Goal: Information Seeking & Learning: Learn about a topic

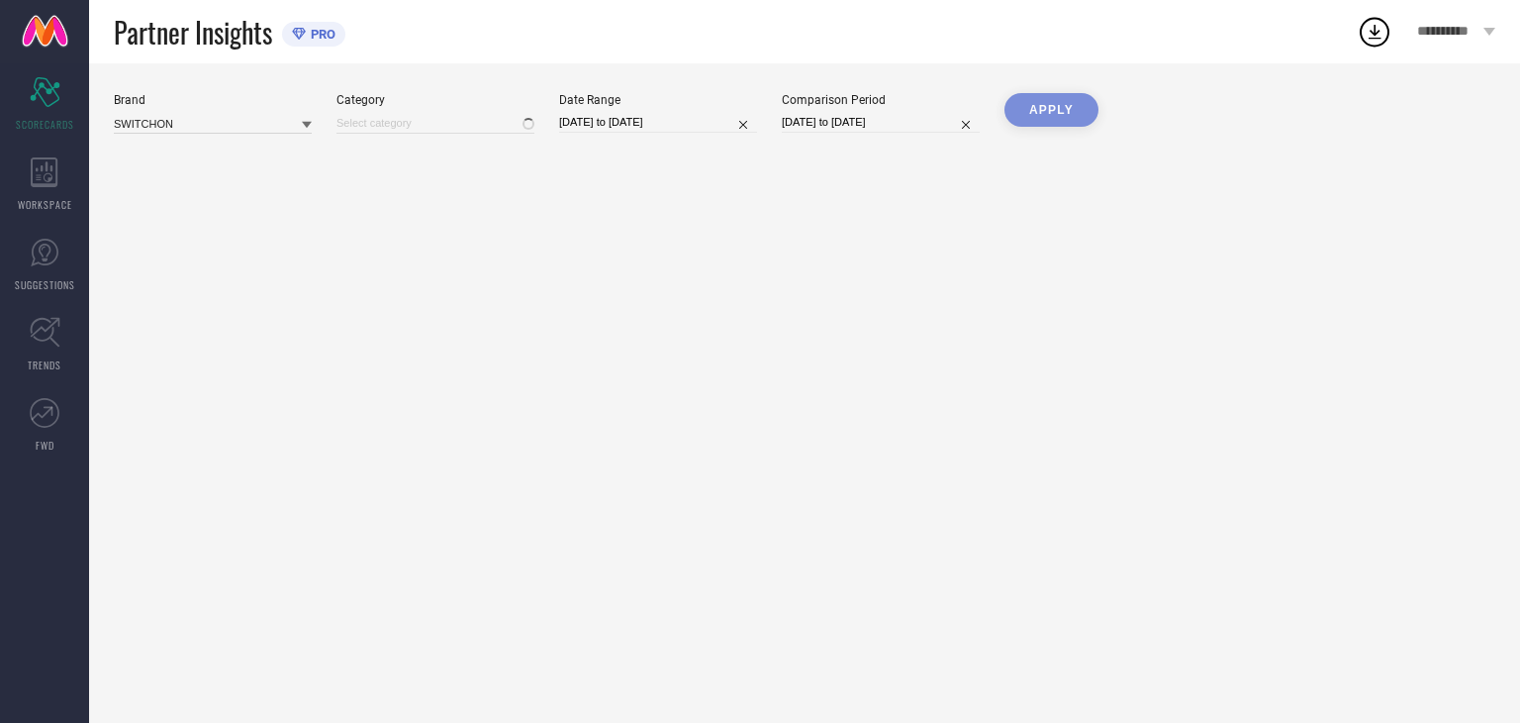
type input "All"
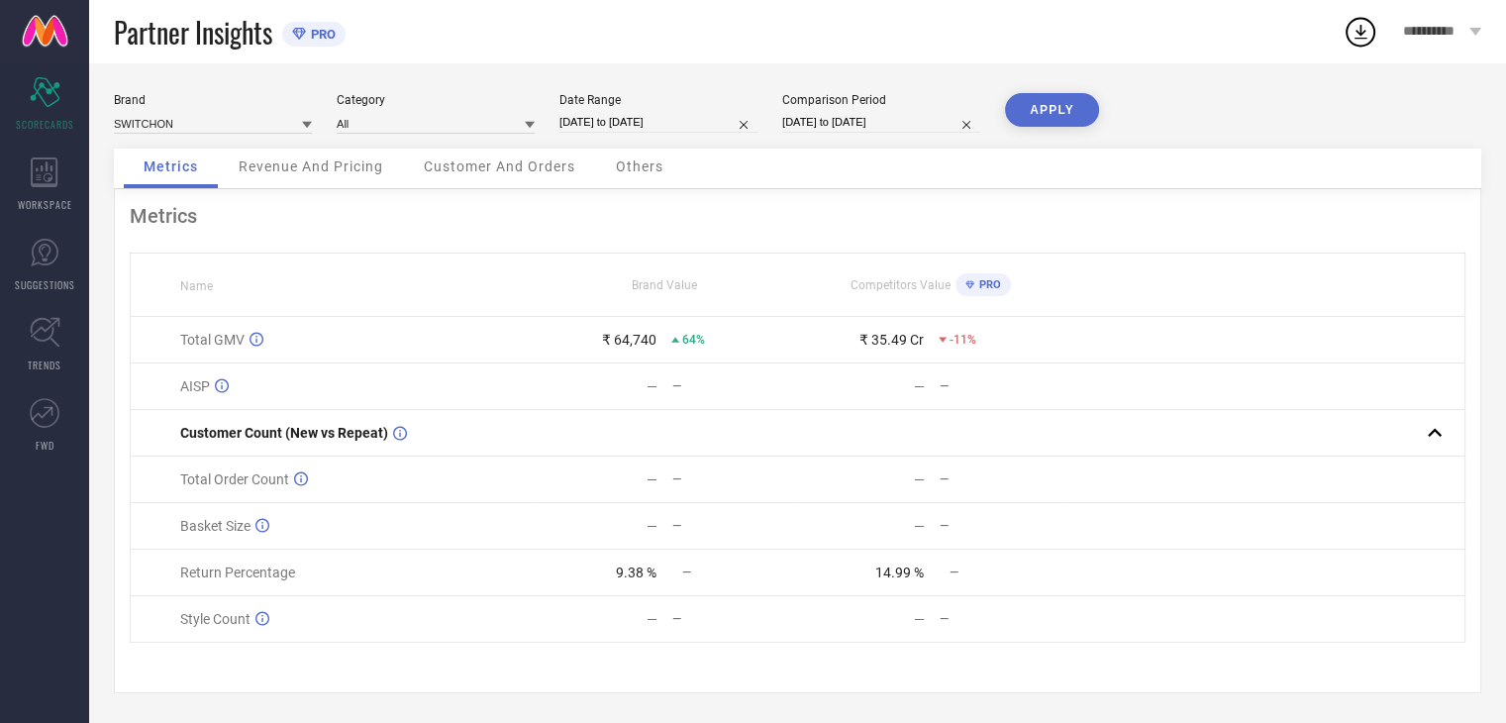
scroll to position [6, 0]
click at [1337, 243] on div "Metrics Name Brand Value Competitors Value PRO Total GMV ₹ 64,740 64% ₹ 35.49 C…" at bounding box center [797, 441] width 1367 height 504
click at [1221, 215] on div "Metrics" at bounding box center [797, 216] width 1335 height 24
click at [1247, 231] on div "Metrics Name Brand Value Competitors Value PRO Total GMV ₹ 64,740 64% ₹ 35.49 C…" at bounding box center [797, 441] width 1367 height 504
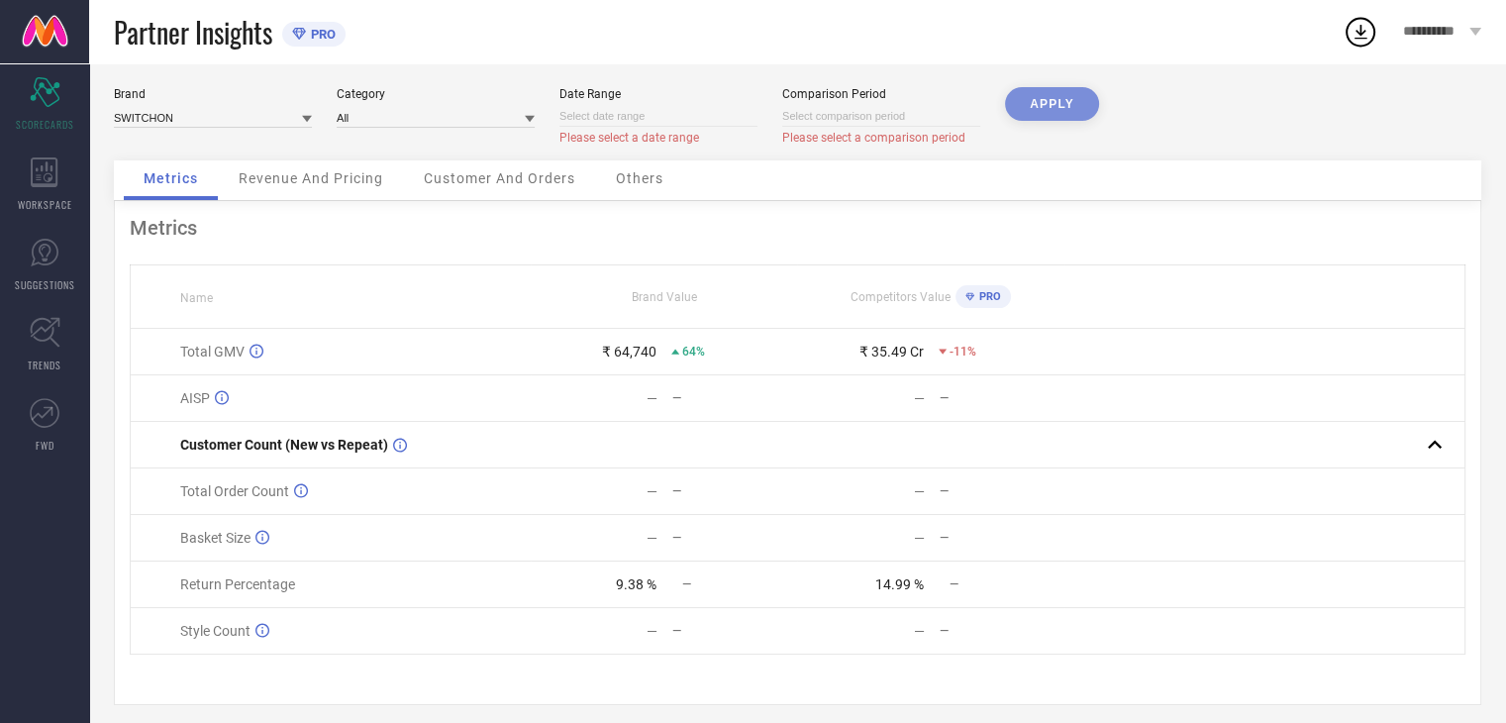
click at [1036, 91] on div "APPLY" at bounding box center [1052, 123] width 94 height 73
select select "9"
select select "2025"
select select "10"
select select "2025"
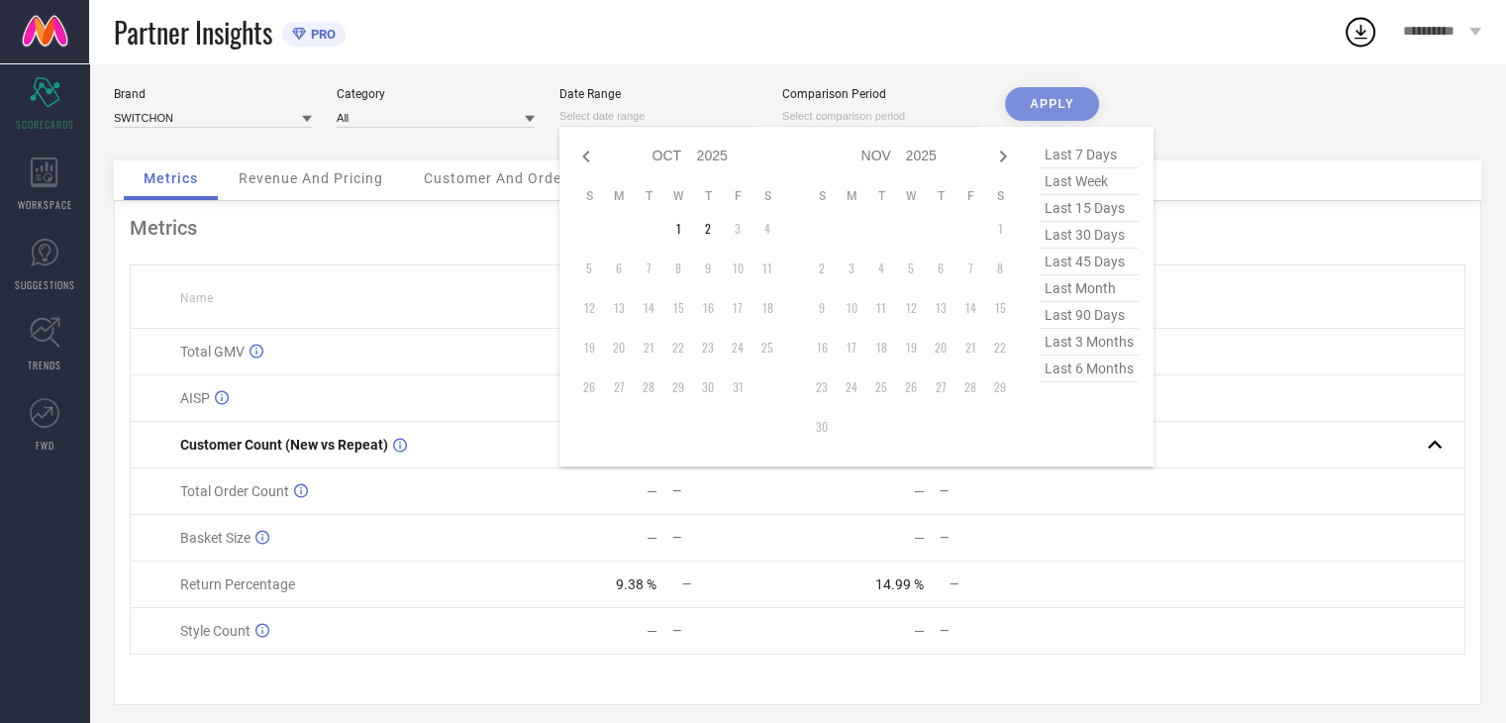
click at [667, 113] on input at bounding box center [658, 116] width 198 height 21
click at [584, 164] on icon at bounding box center [586, 157] width 24 height 24
select select "8"
select select "2025"
select select "9"
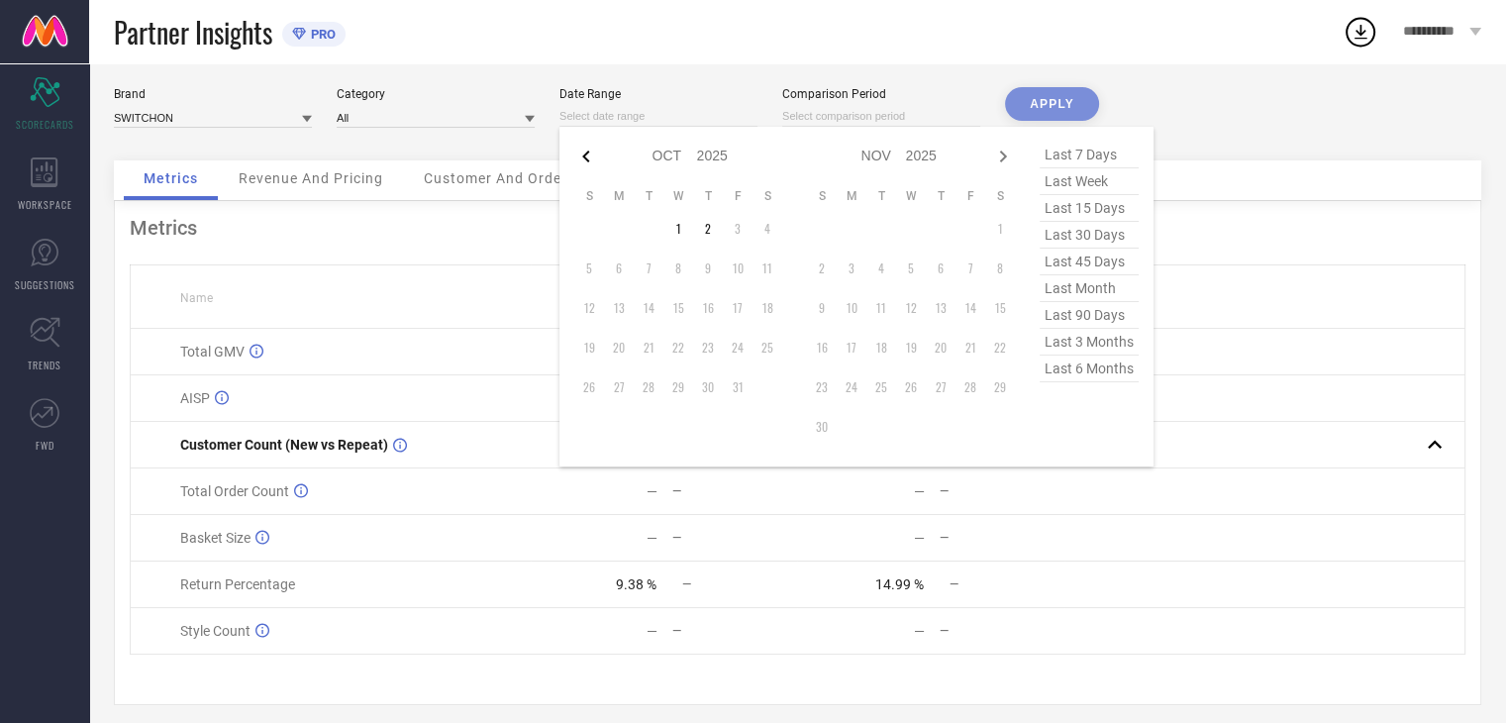
select select "2025"
click at [618, 230] on td "1" at bounding box center [619, 229] width 30 height 30
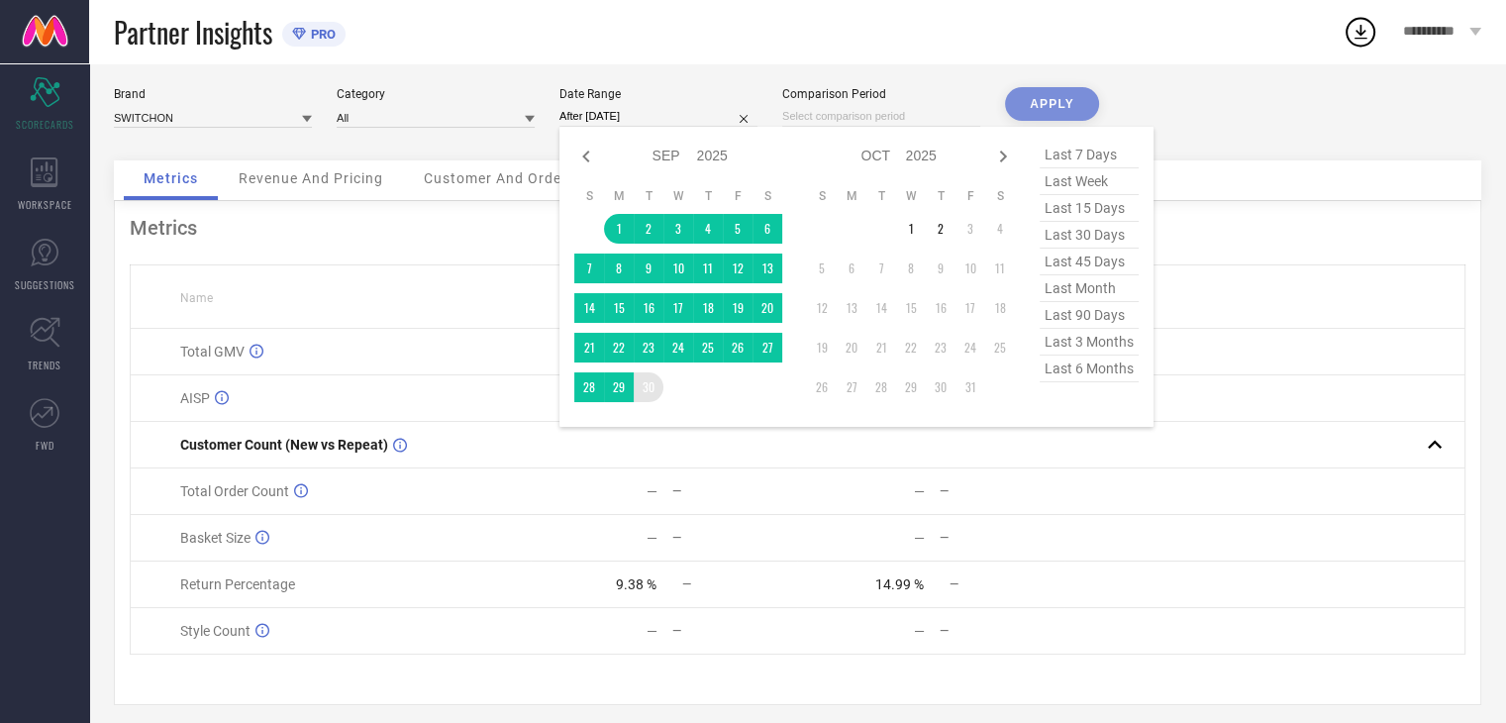
type input "[DATE] to [DATE]"
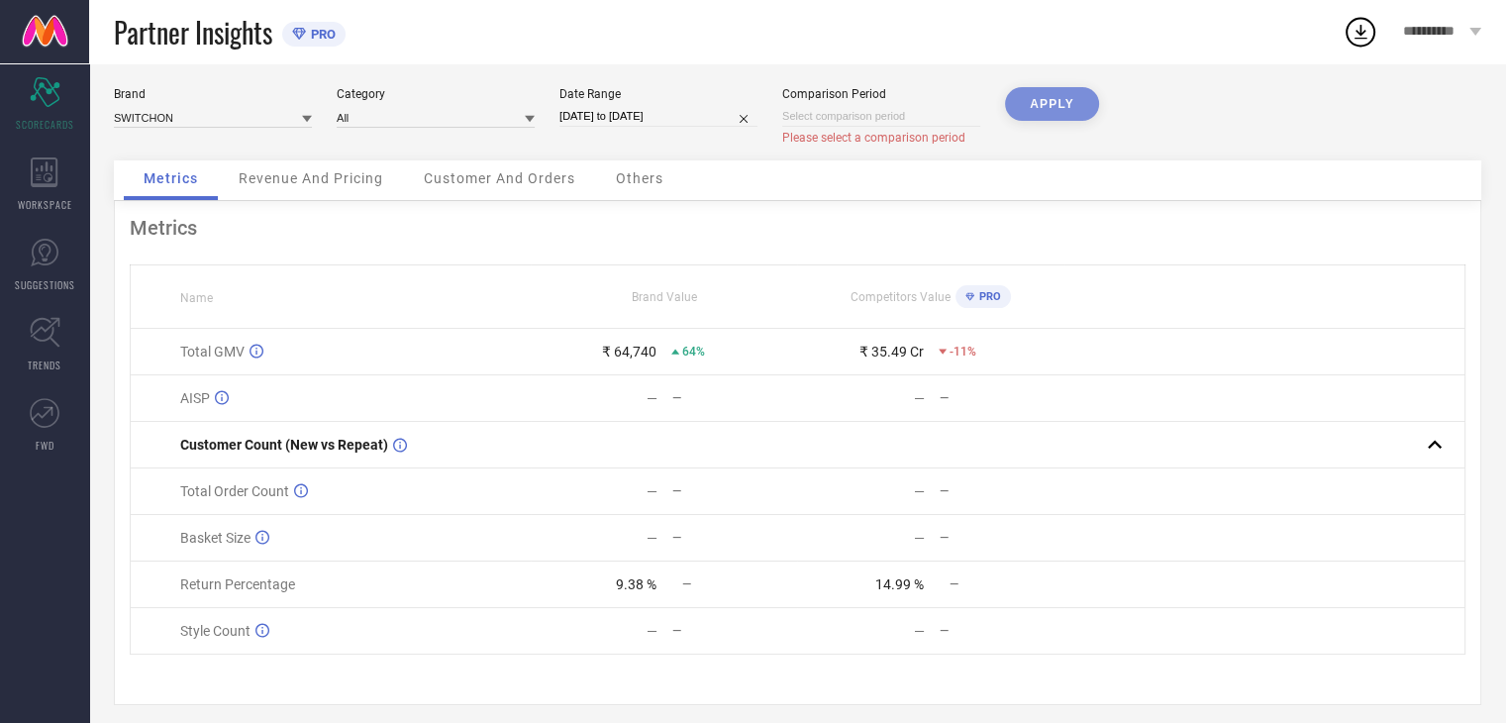
select select "9"
select select "2025"
select select "10"
select select "2025"
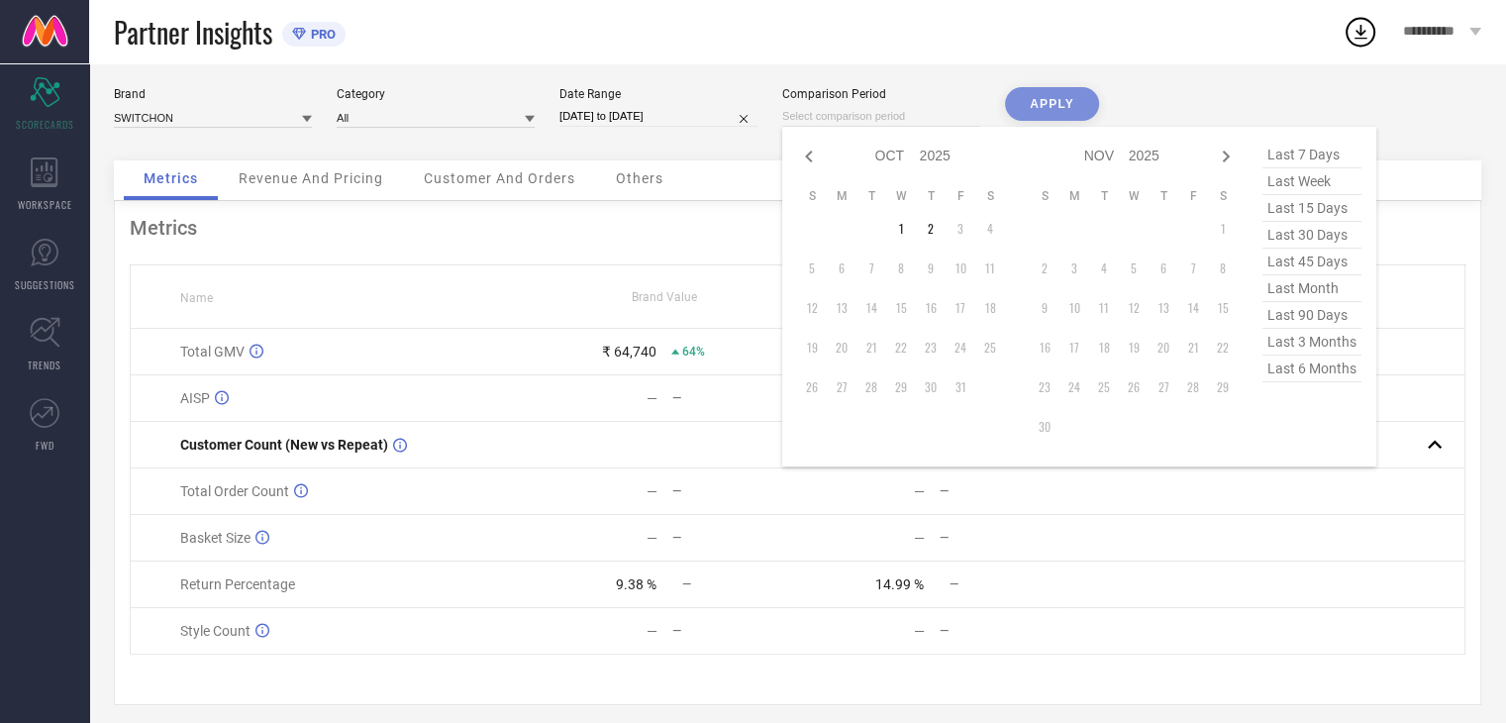
click at [801, 109] on input at bounding box center [881, 116] width 198 height 21
click at [808, 154] on icon at bounding box center [808, 156] width 7 height 12
select select "7"
select select "2025"
select select "8"
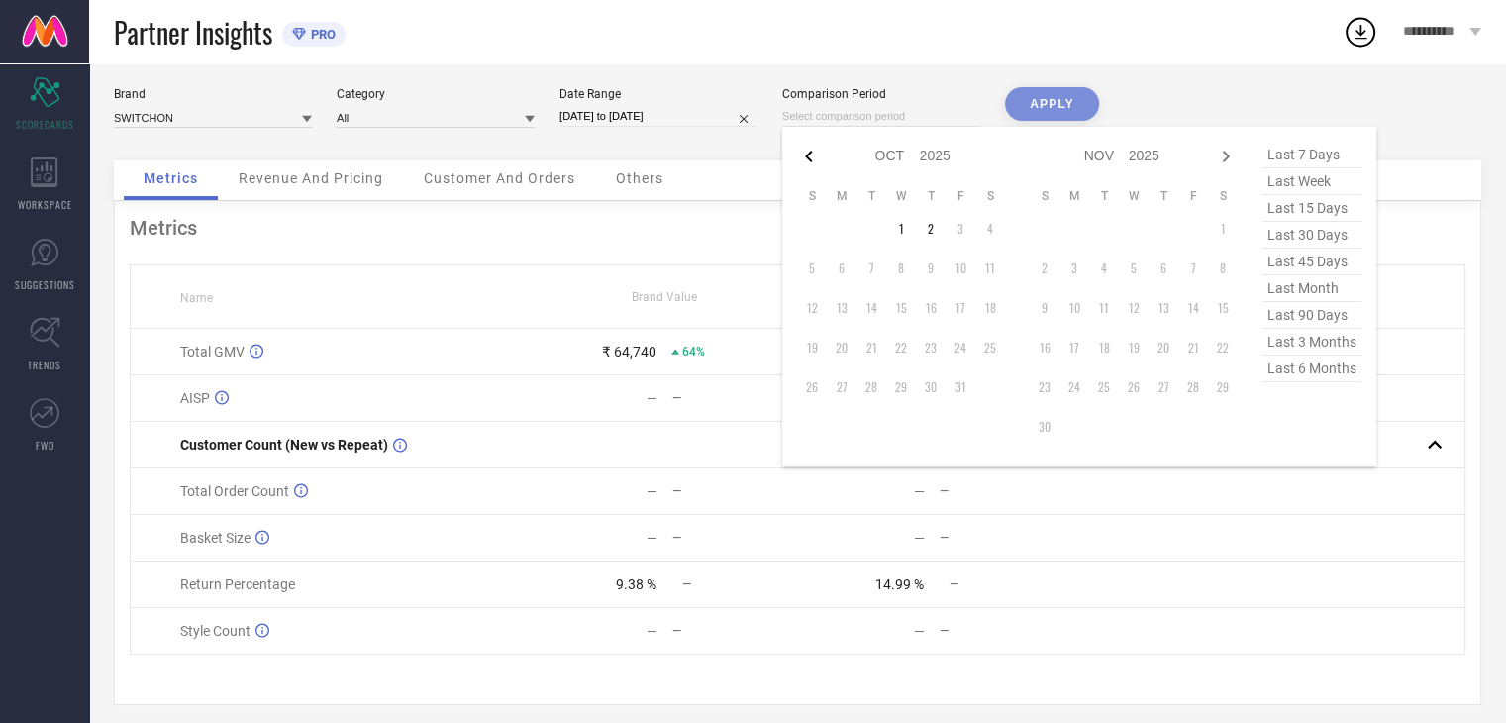
select select "2025"
click at [808, 154] on icon at bounding box center [808, 156] width 7 height 12
select select "6"
select select "2025"
select select "7"
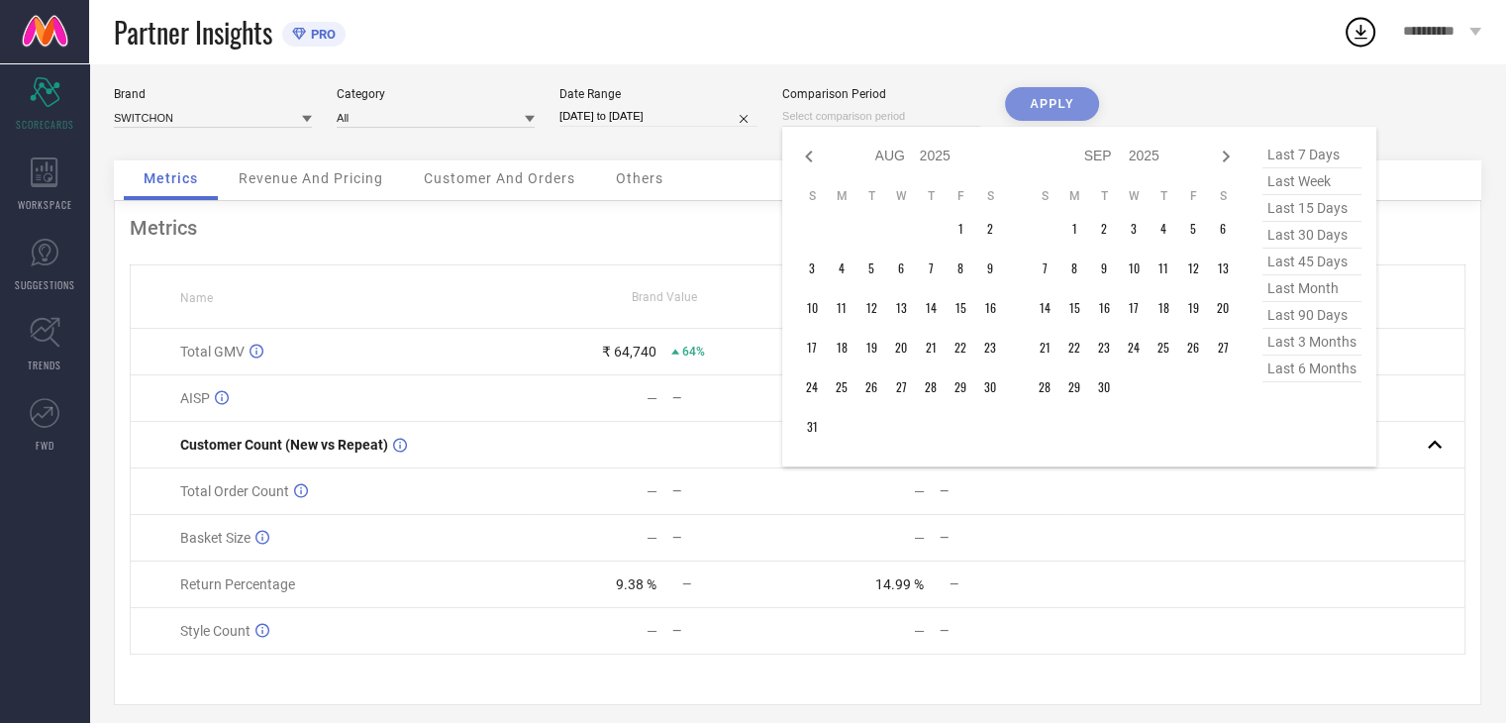
select select "2025"
click at [808, 154] on icon at bounding box center [808, 156] width 7 height 12
select select "3"
select select "2025"
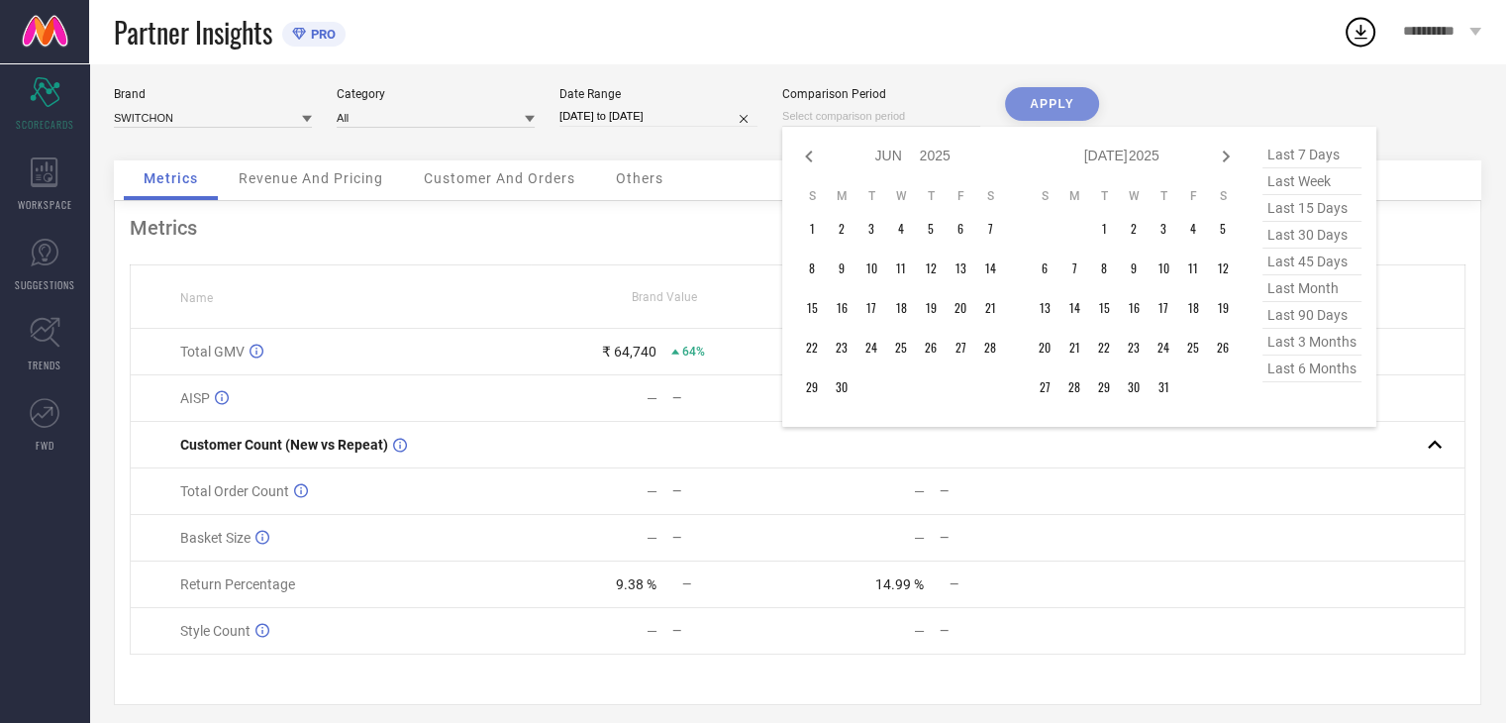
select select "4"
select select "2025"
click at [808, 154] on icon at bounding box center [808, 156] width 7 height 12
select select "2"
select select "2025"
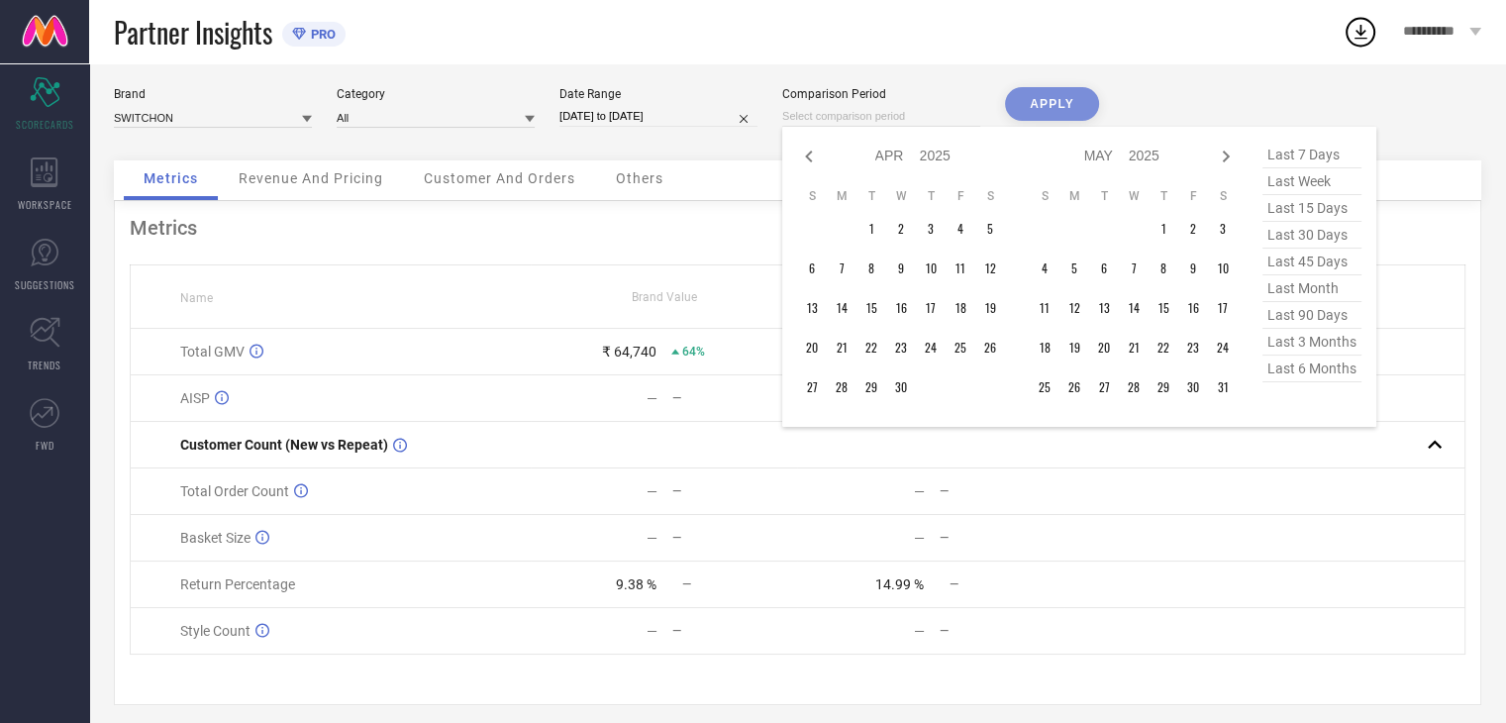
select select "3"
select select "2025"
click at [808, 154] on icon at bounding box center [808, 156] width 7 height 12
select select "1"
select select "2025"
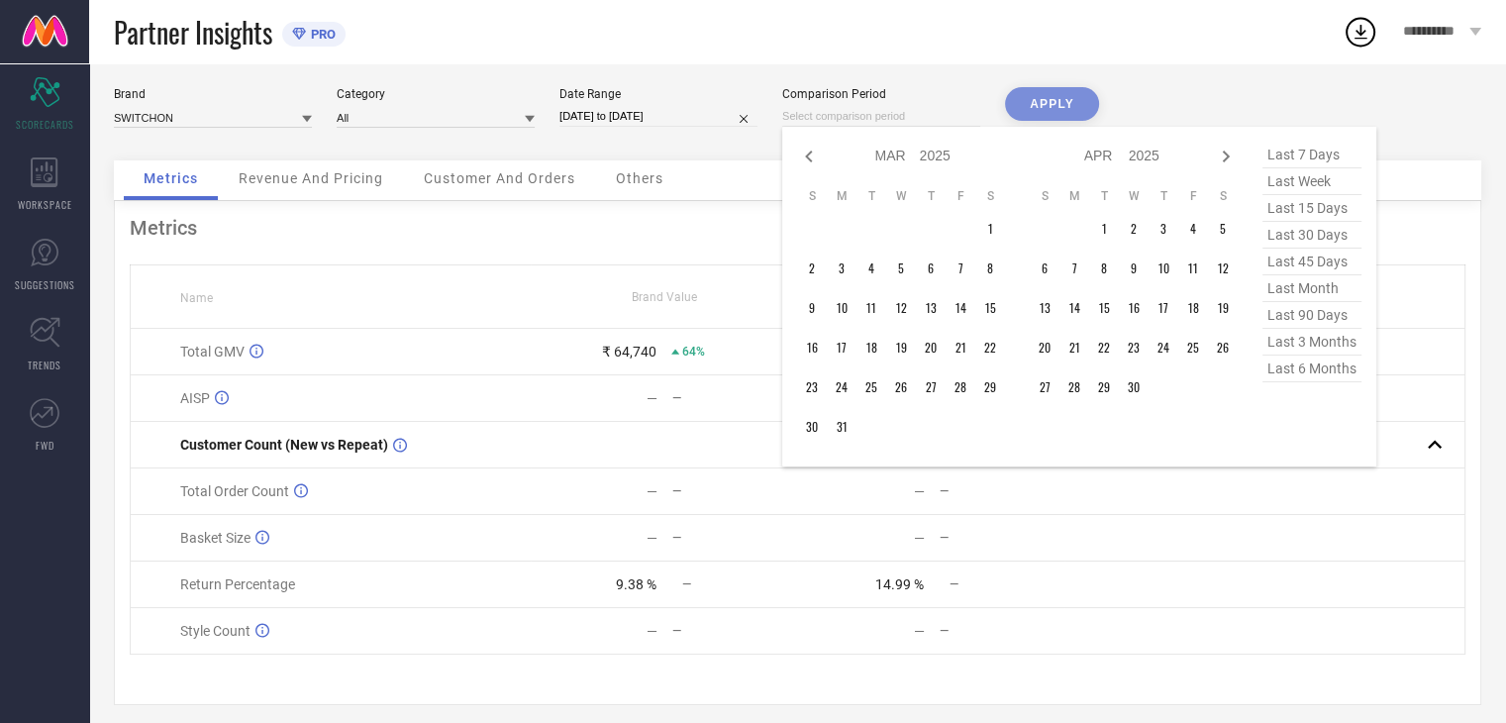
select select "2"
select select "2025"
click at [808, 154] on icon at bounding box center [808, 156] width 7 height 12
select select "2025"
select select "1"
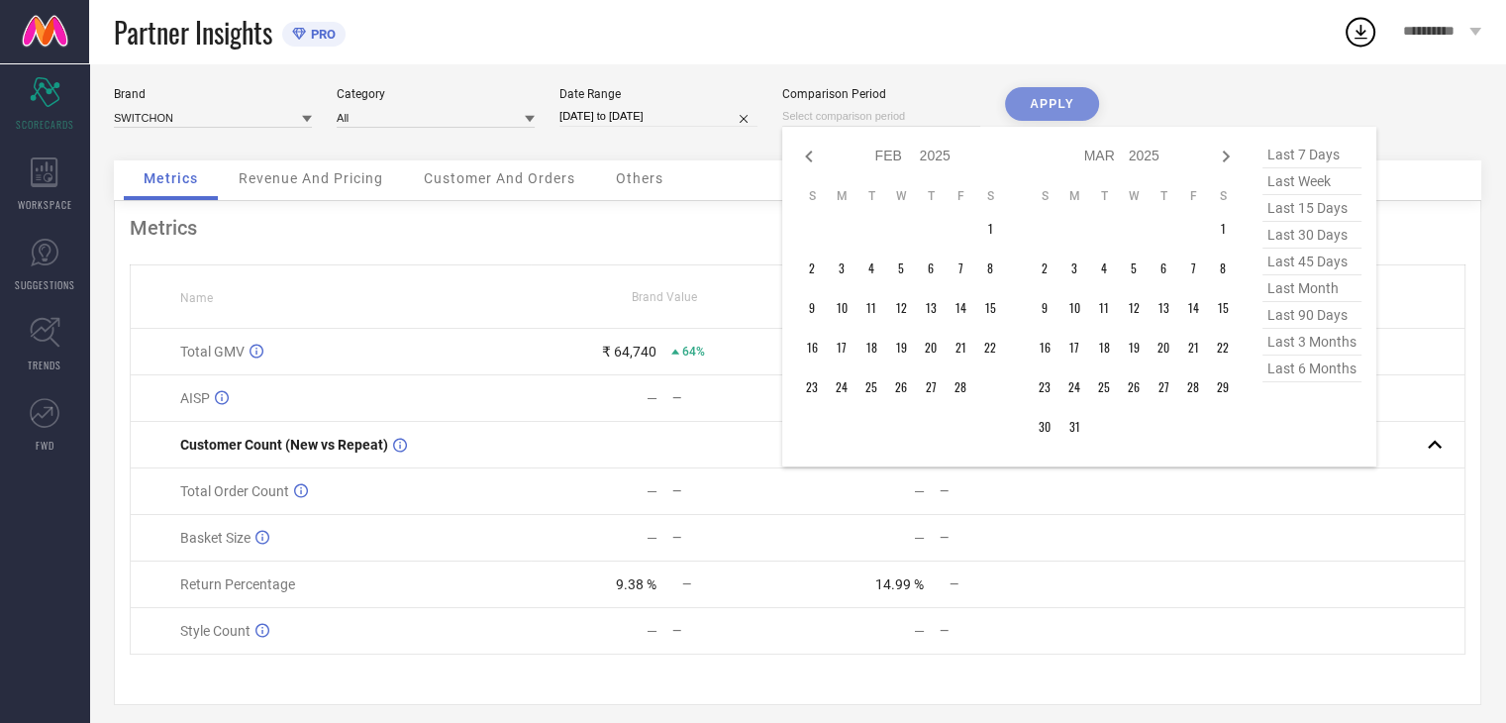
select select "2025"
click at [808, 154] on icon at bounding box center [808, 156] width 7 height 12
select select "11"
select select "2024"
select select "2025"
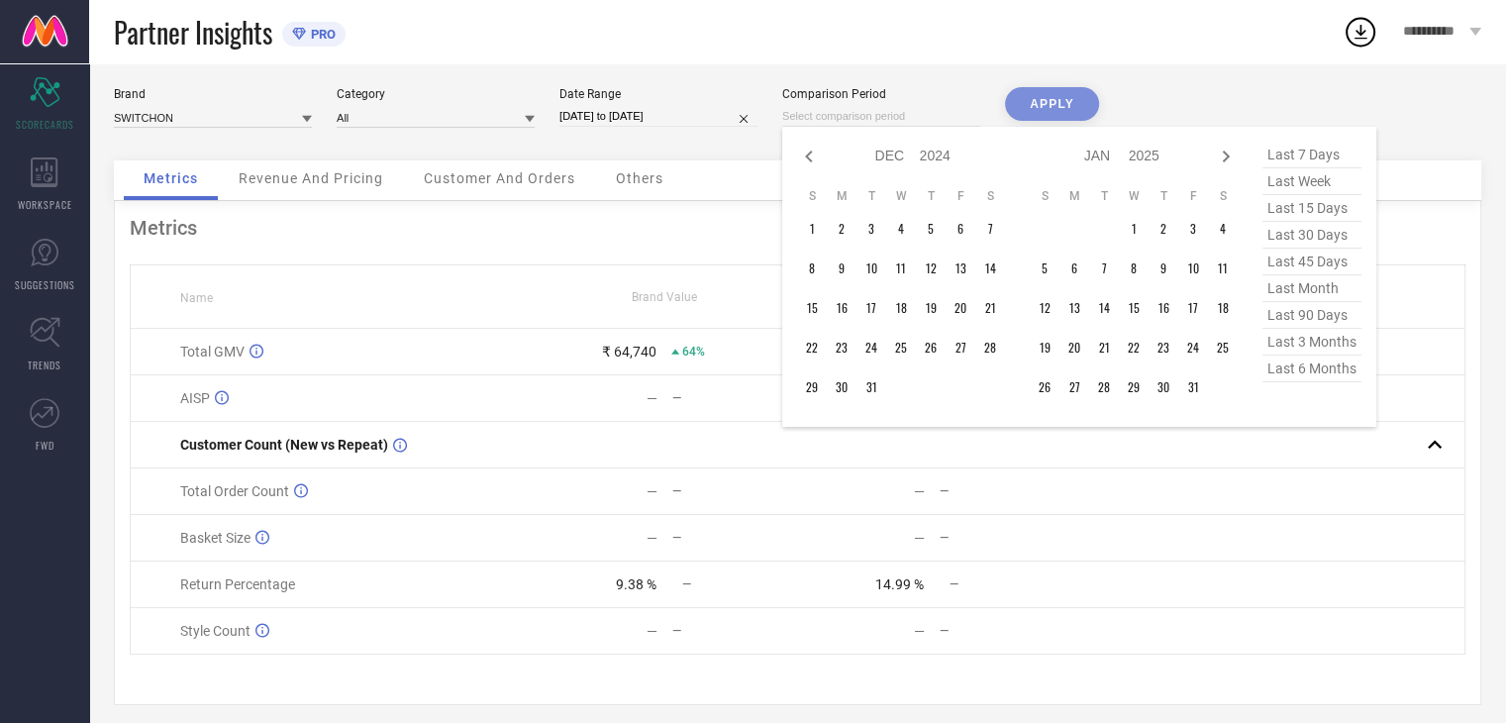
click at [808, 154] on icon at bounding box center [808, 156] width 7 height 12
select select "10"
select select "2024"
select select "11"
select select "2024"
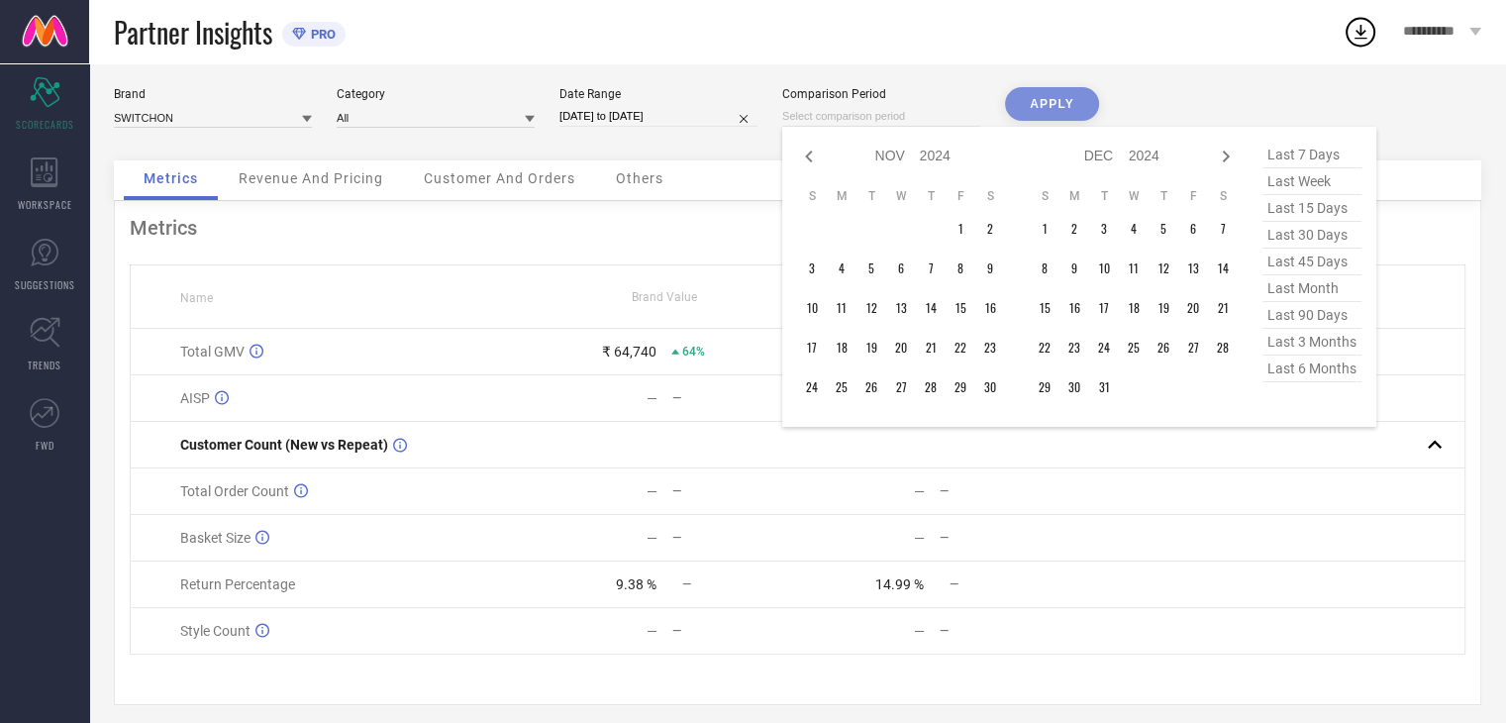
click at [808, 154] on icon at bounding box center [808, 156] width 7 height 12
select select "9"
select select "2024"
select select "10"
select select "2024"
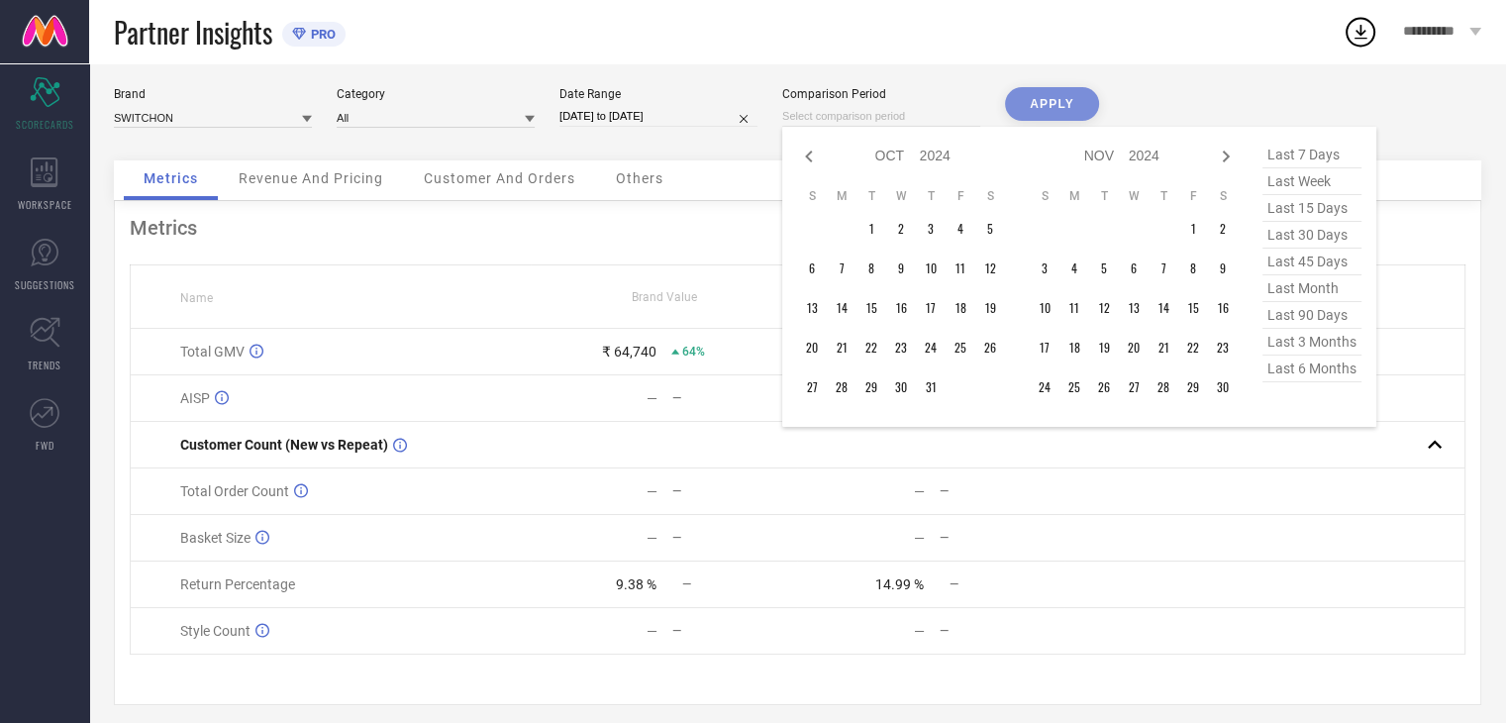
click at [808, 154] on icon at bounding box center [808, 156] width 7 height 12
select select "8"
select select "2024"
select select "9"
select select "2024"
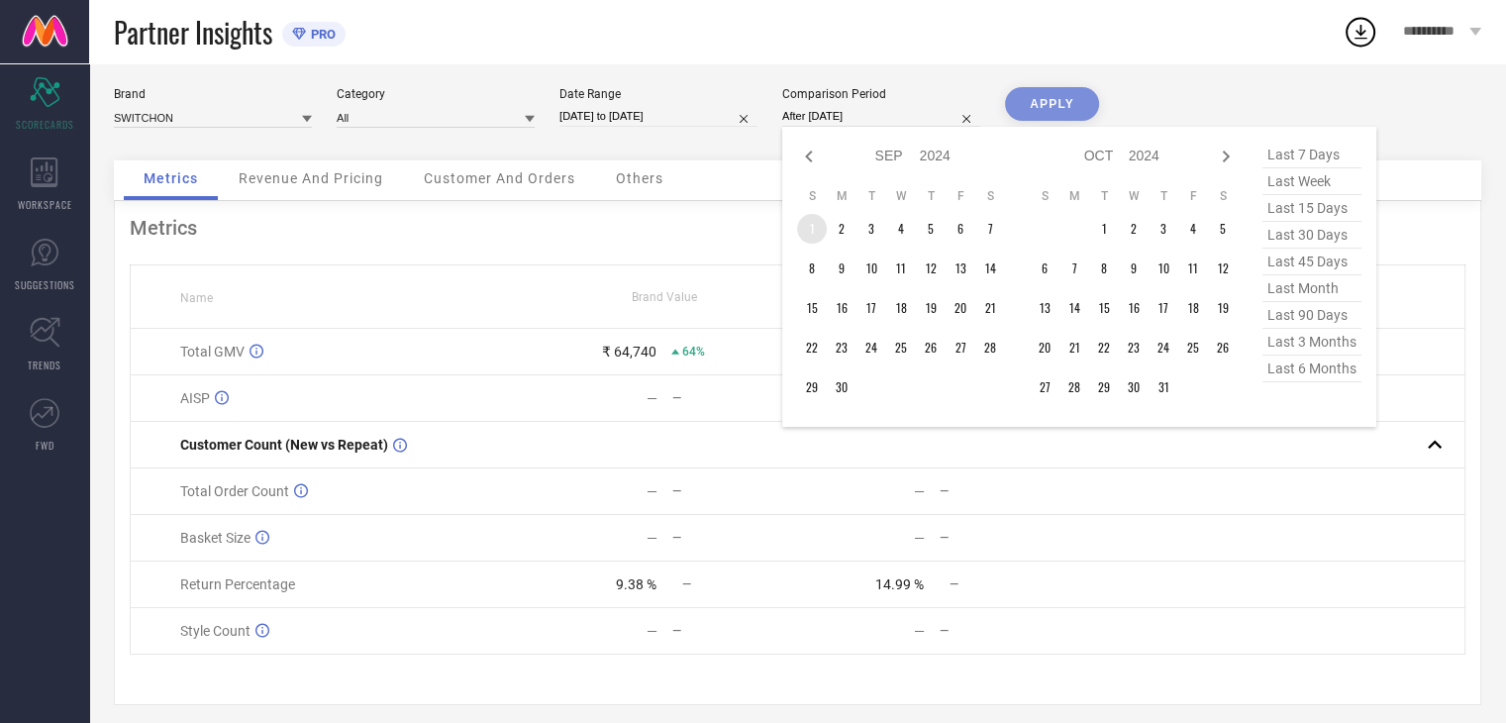
click at [813, 228] on td "1" at bounding box center [812, 229] width 30 height 30
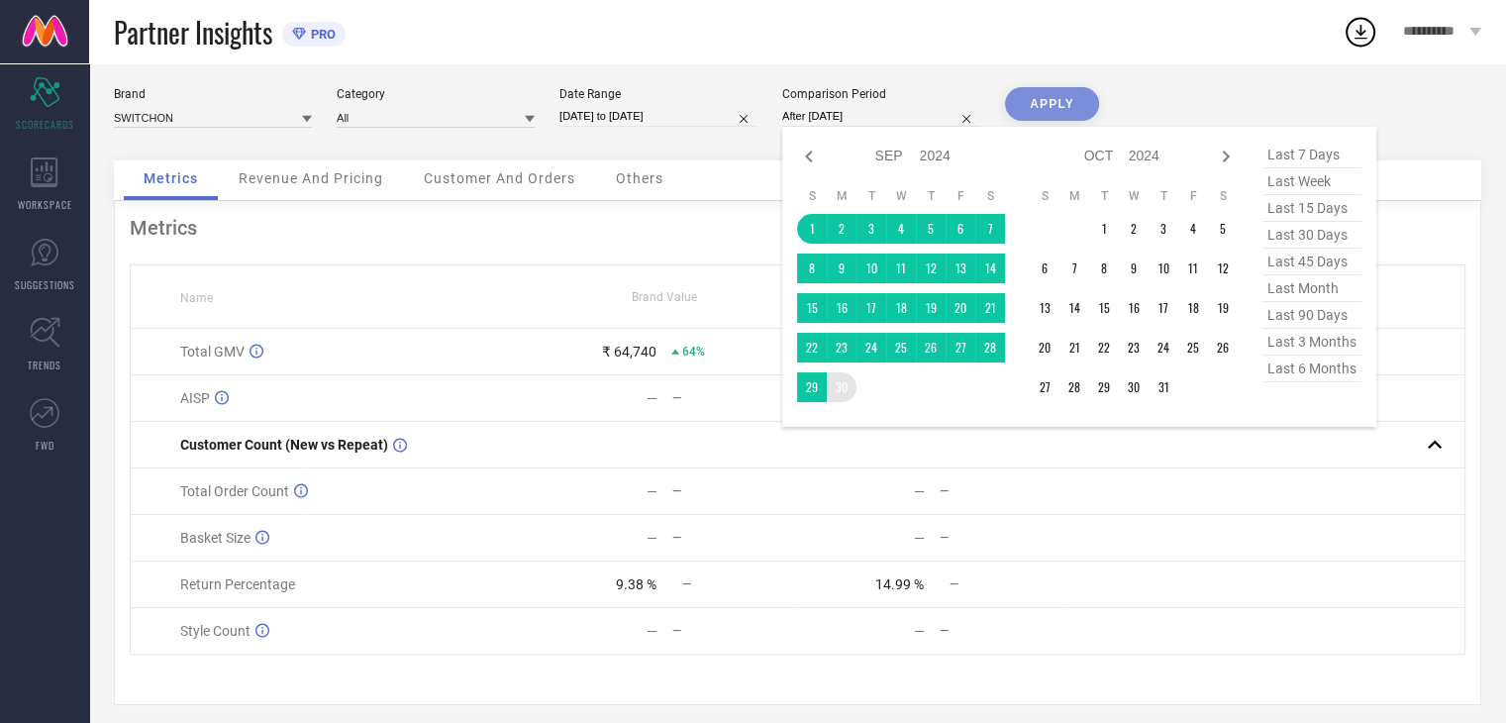
type input "[DATE] to [DATE]"
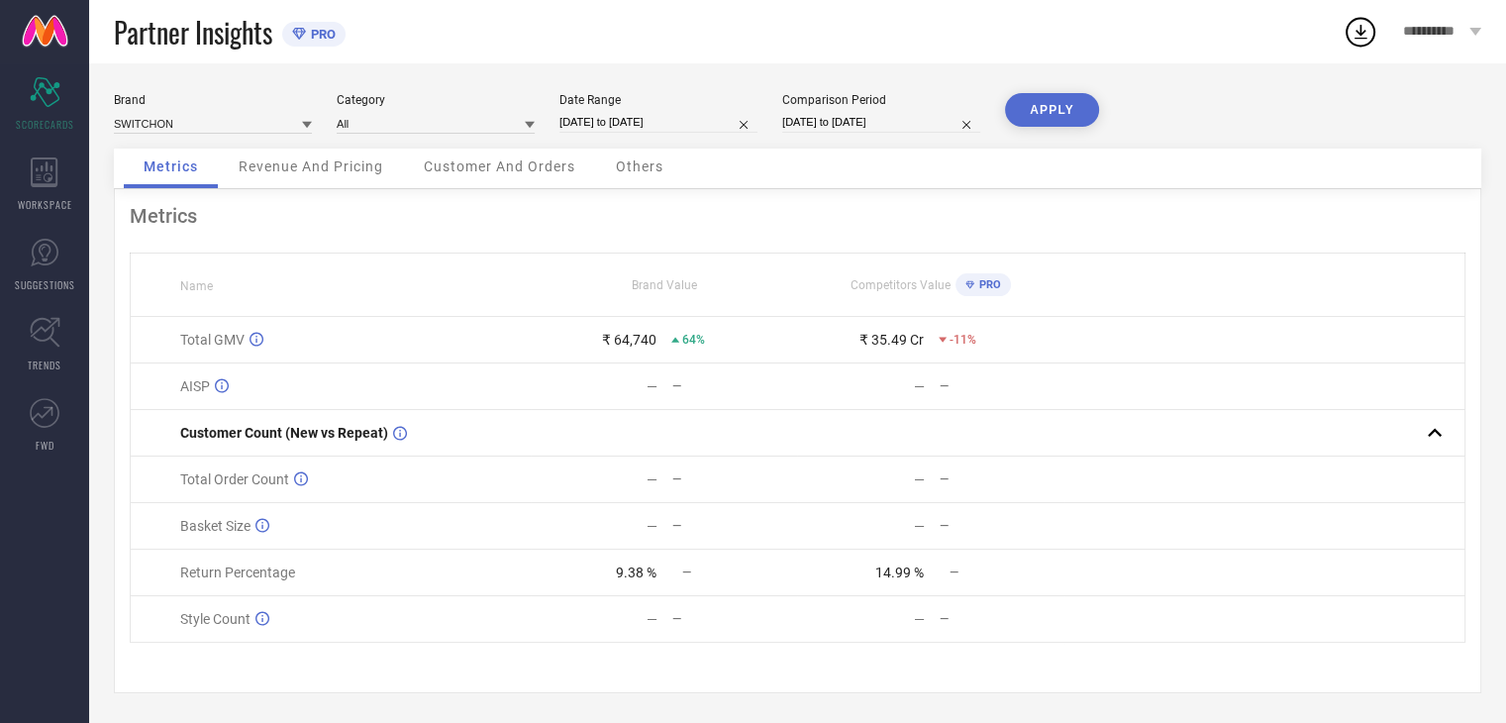
click at [1045, 107] on button "APPLY" at bounding box center [1052, 110] width 94 height 34
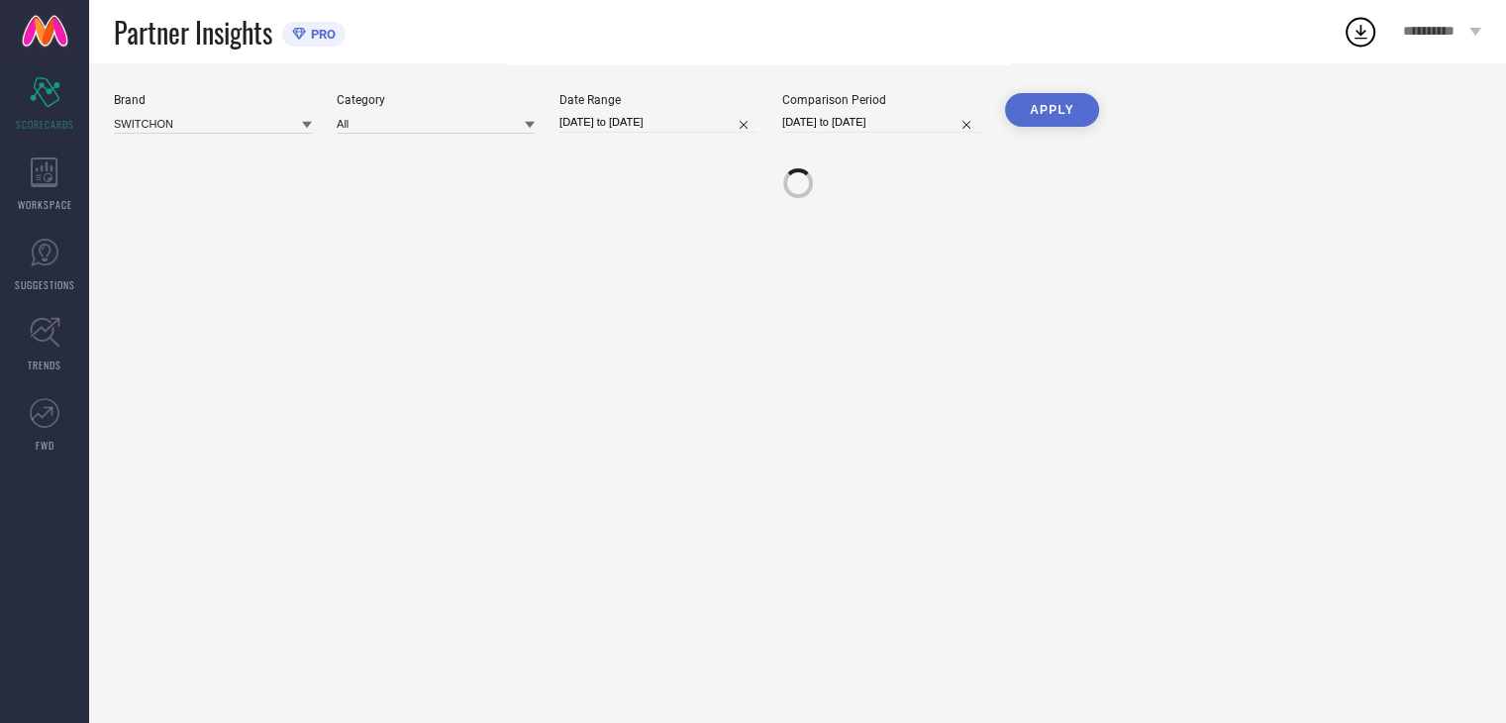
scroll to position [0, 0]
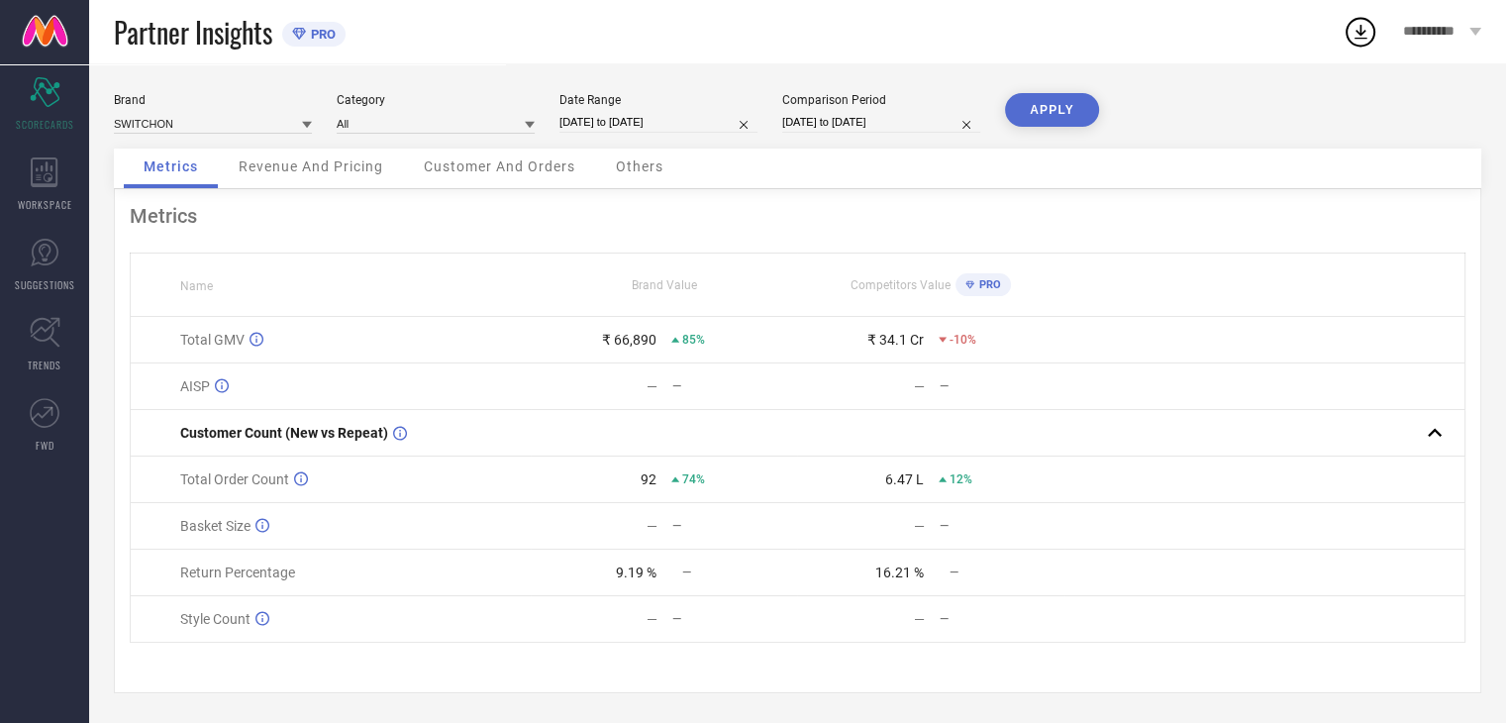
click at [1113, 239] on div "Metrics Name Brand Value Competitors Value PRO Total GMV ₹ 66,890 85% ₹ 34.1 Cr…" at bounding box center [797, 441] width 1367 height 504
click at [344, 159] on span "Revenue And Pricing" at bounding box center [311, 166] width 145 height 16
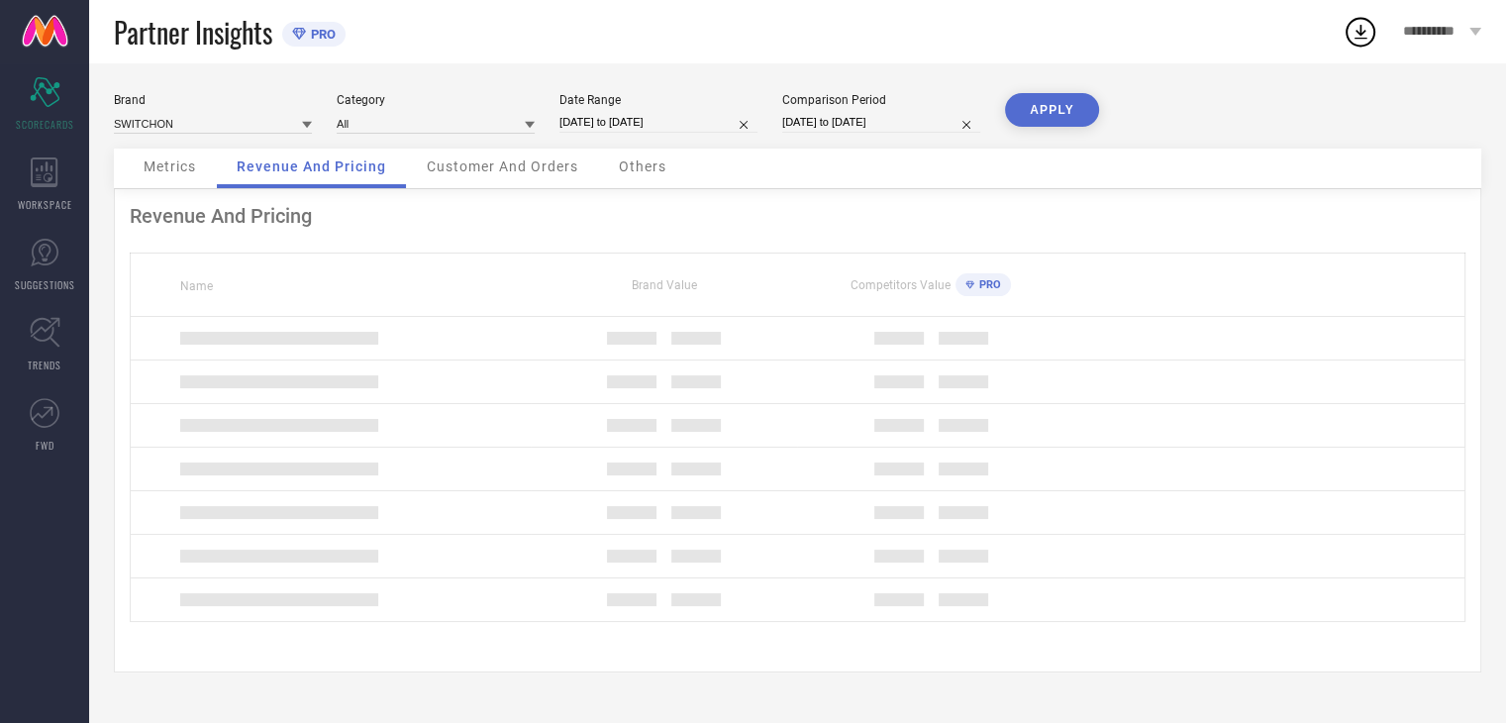
scroll to position [0, 0]
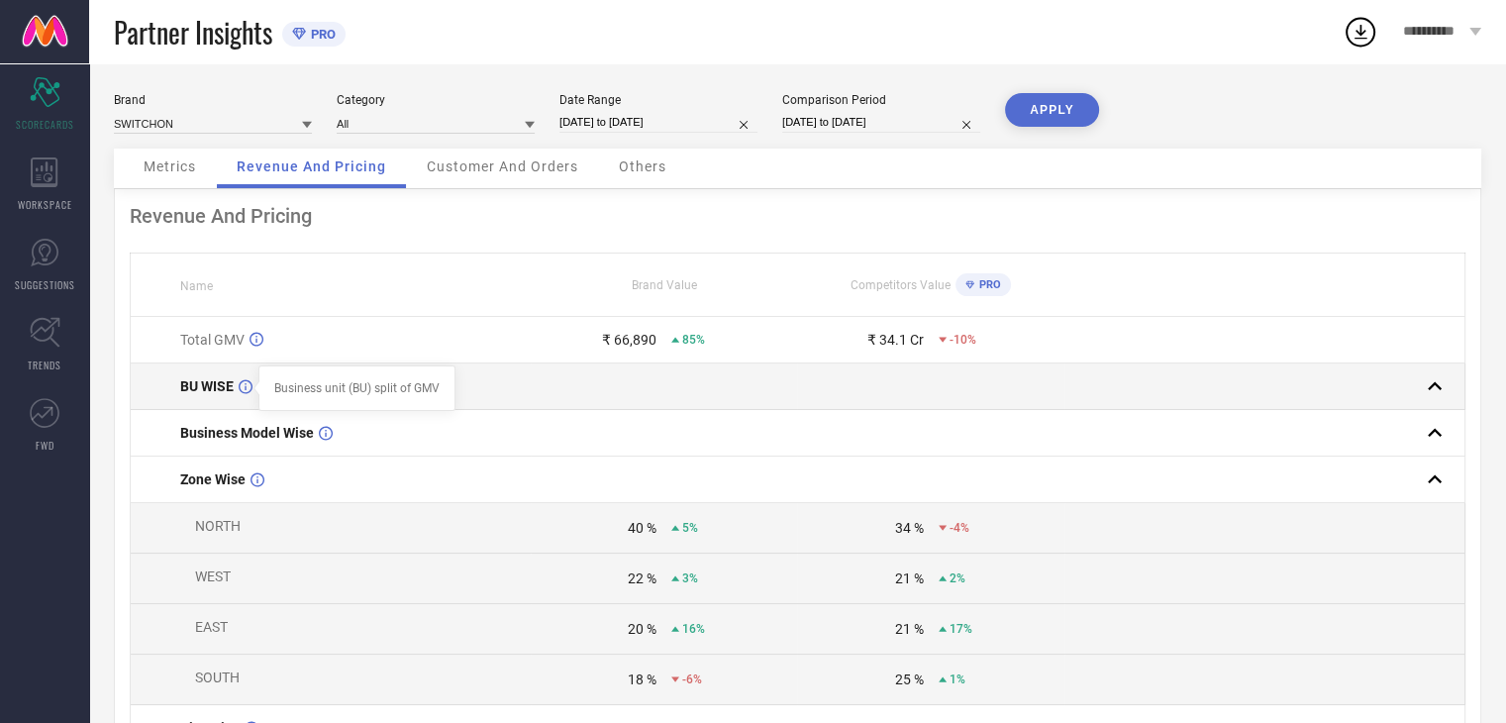
click at [248, 384] on div at bounding box center [256, 388] width 16 height 16
click at [198, 401] on td "BU WISE" at bounding box center [331, 386] width 400 height 47
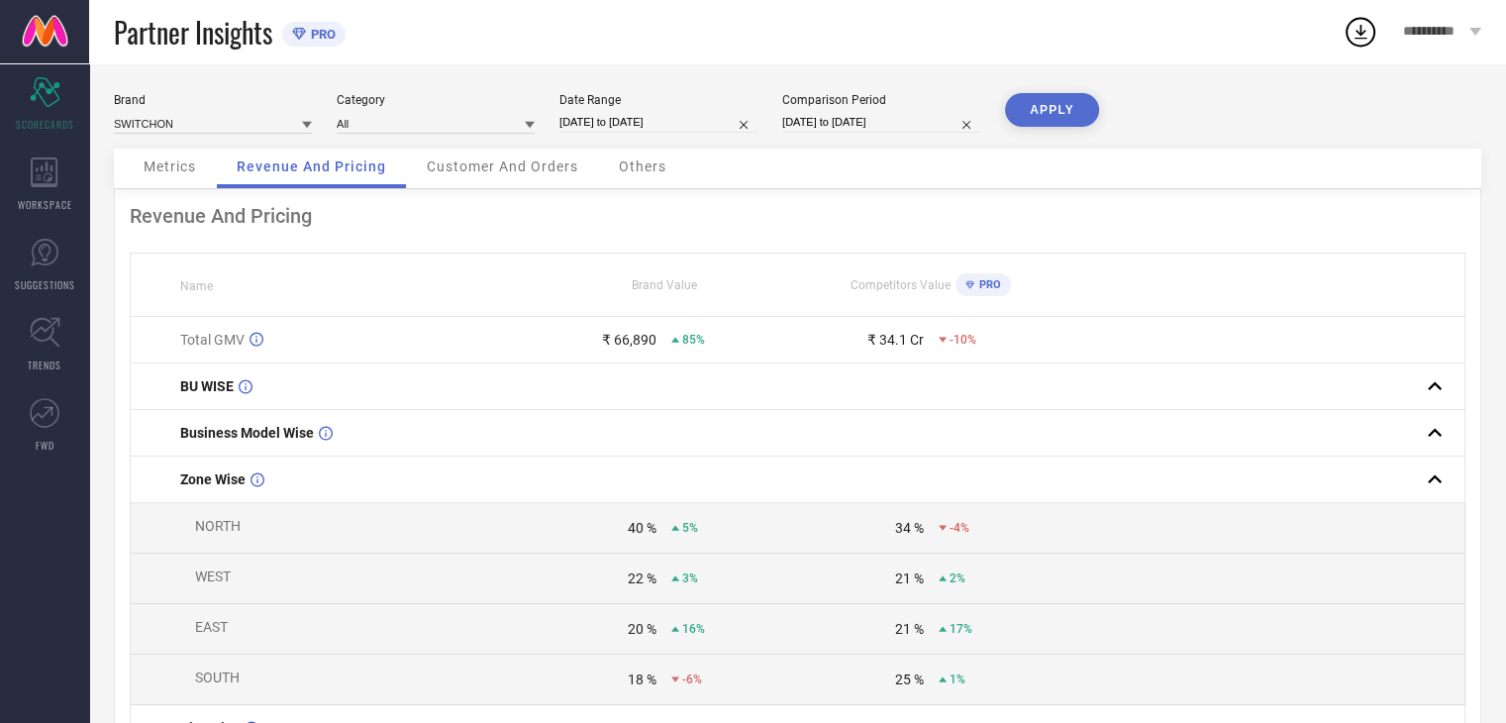
click at [512, 162] on span "Customer And Orders" at bounding box center [502, 166] width 151 height 16
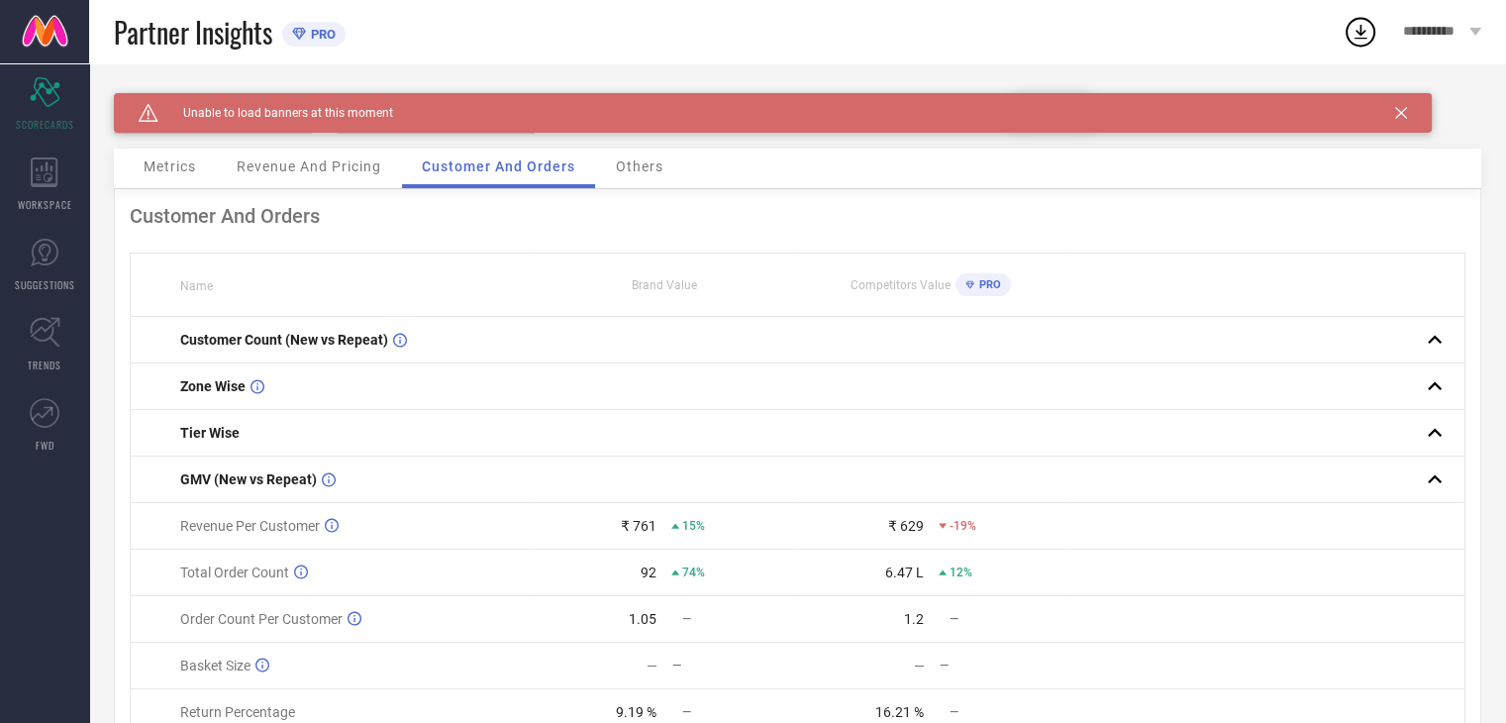
click at [631, 174] on span "Others" at bounding box center [640, 166] width 48 height 16
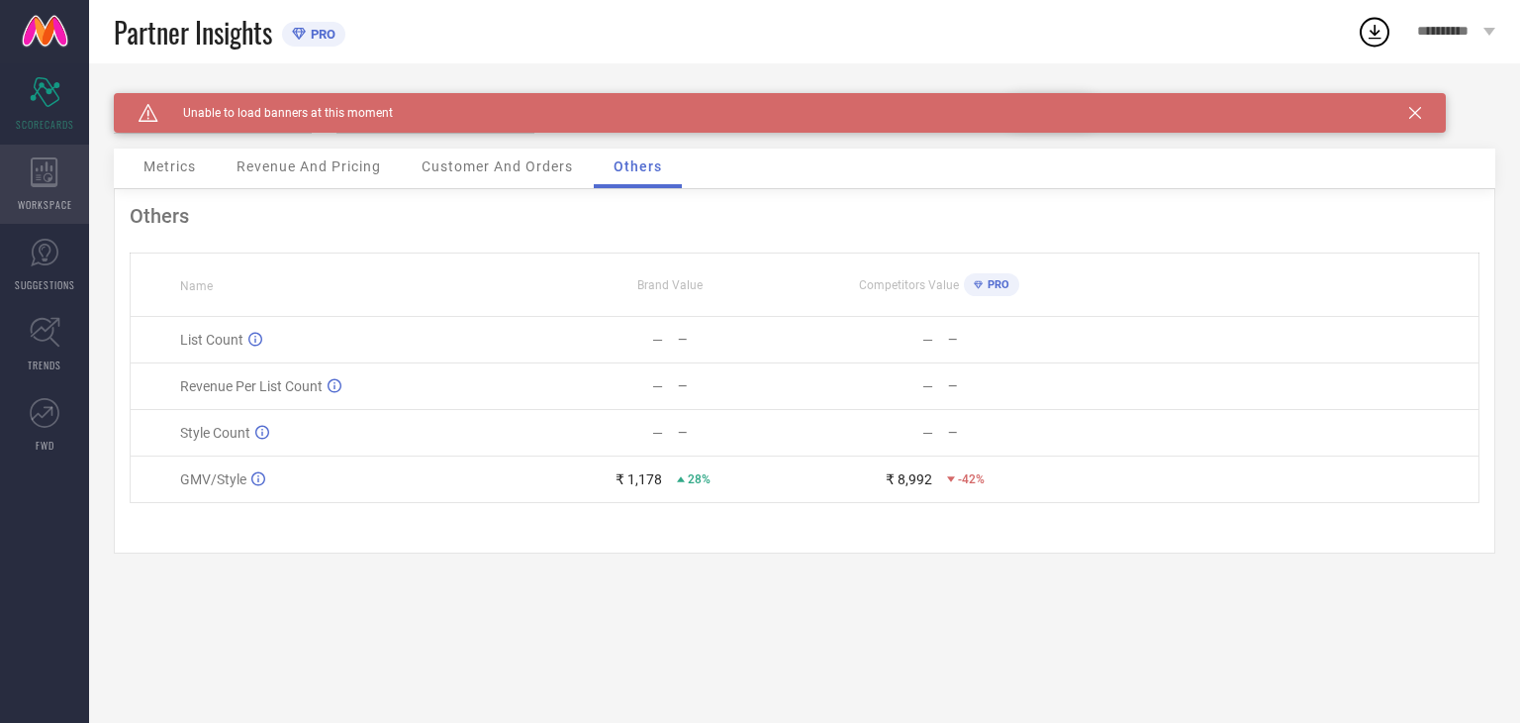
click at [57, 191] on div "WORKSPACE" at bounding box center [44, 184] width 89 height 79
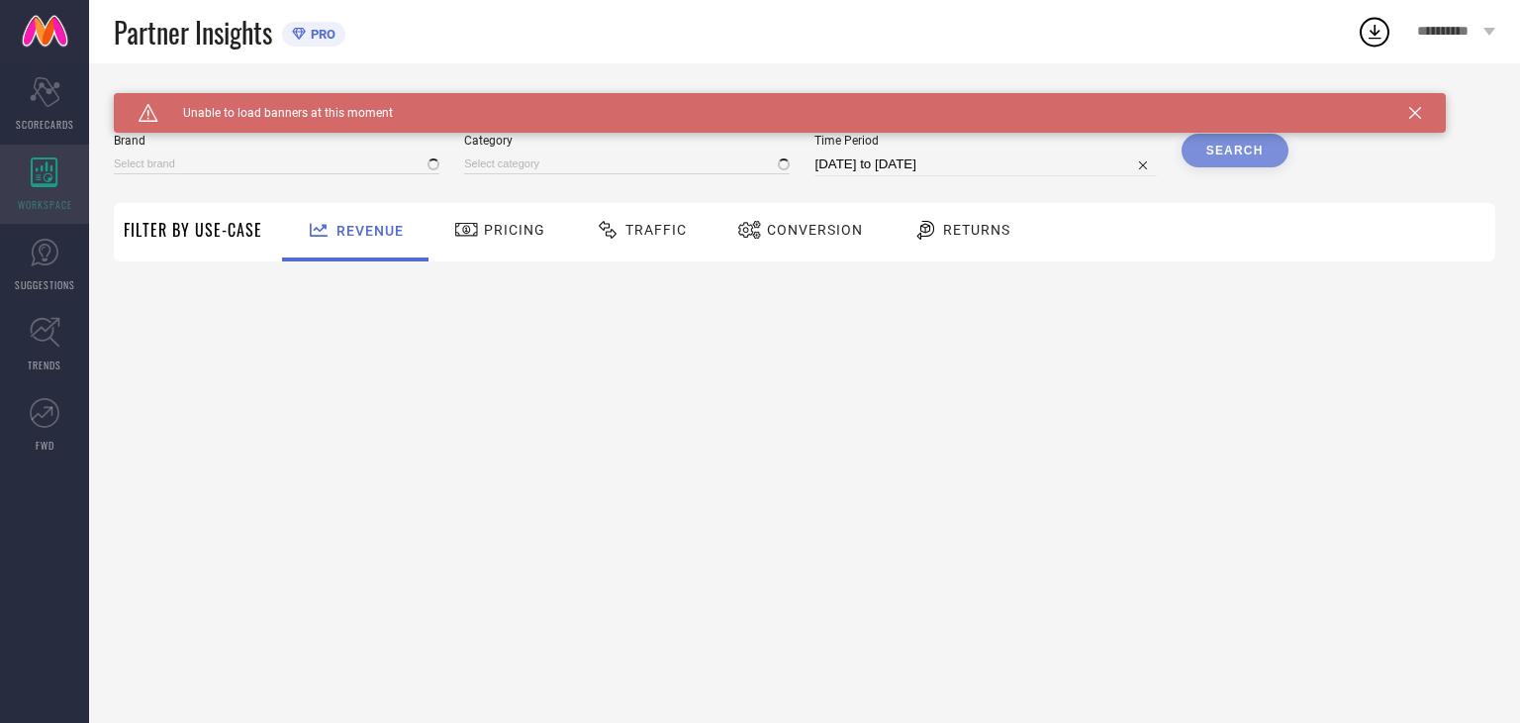
type input "SWITCHON"
type input "All"
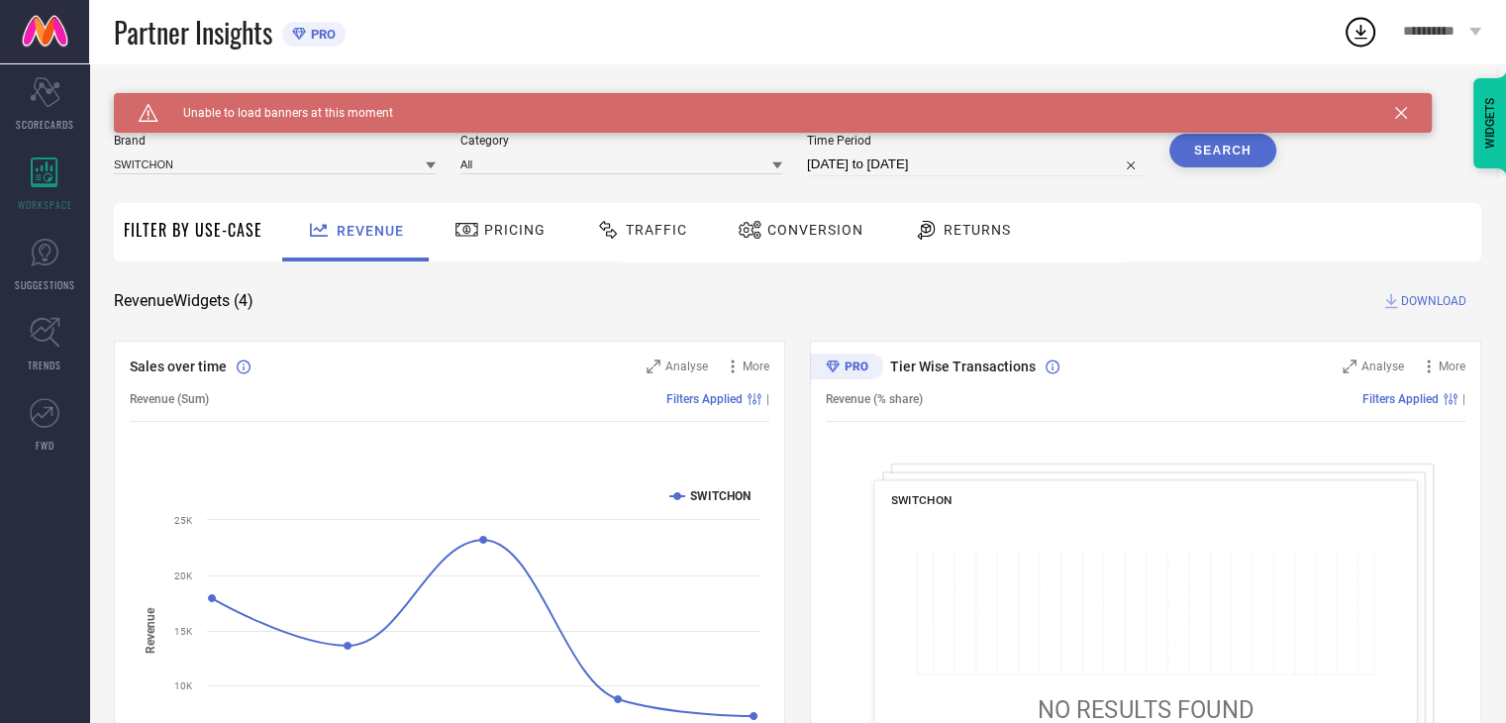
click at [428, 342] on div "Sales over time Analyse More Revenue (Sum) Filters Applied | Created with Highc…" at bounding box center [449, 588] width 671 height 495
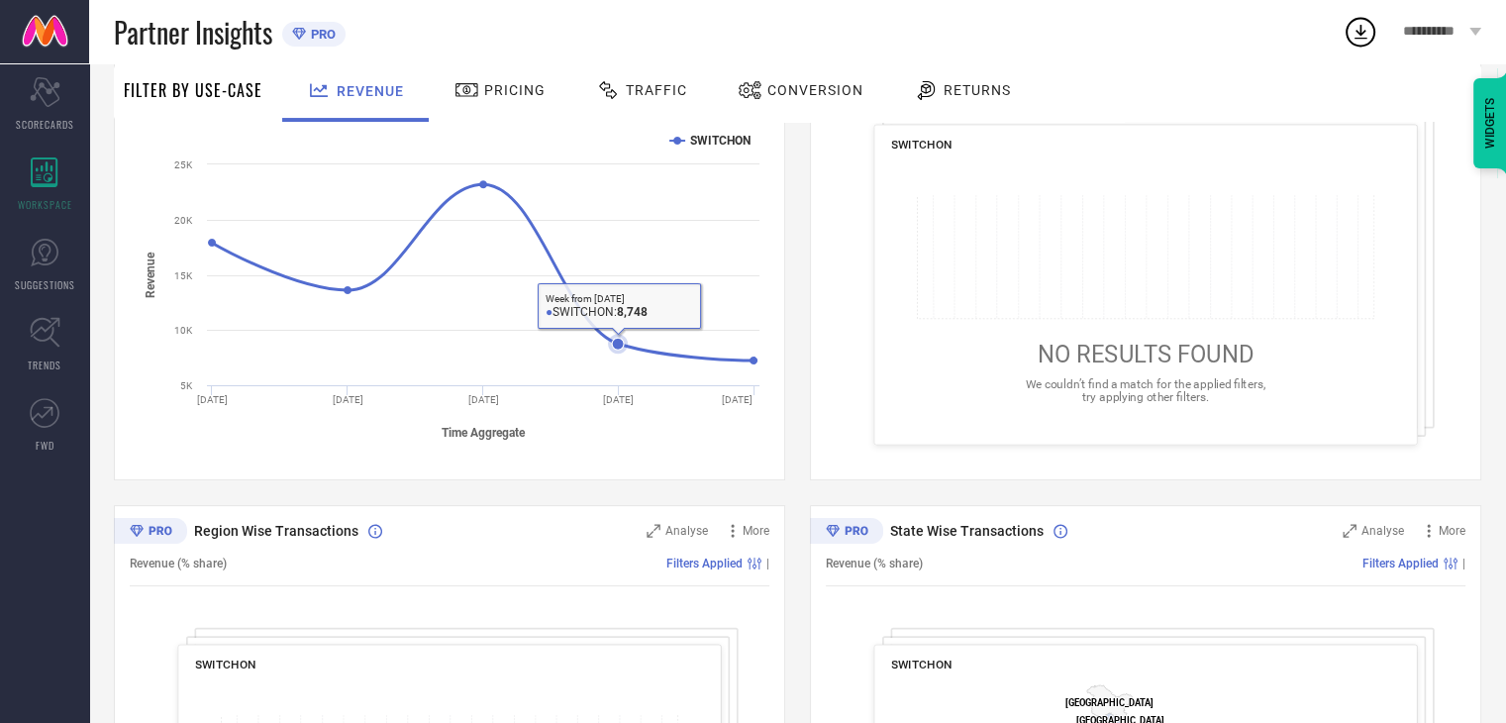
scroll to position [356, 0]
